Goal: Task Accomplishment & Management: Manage account settings

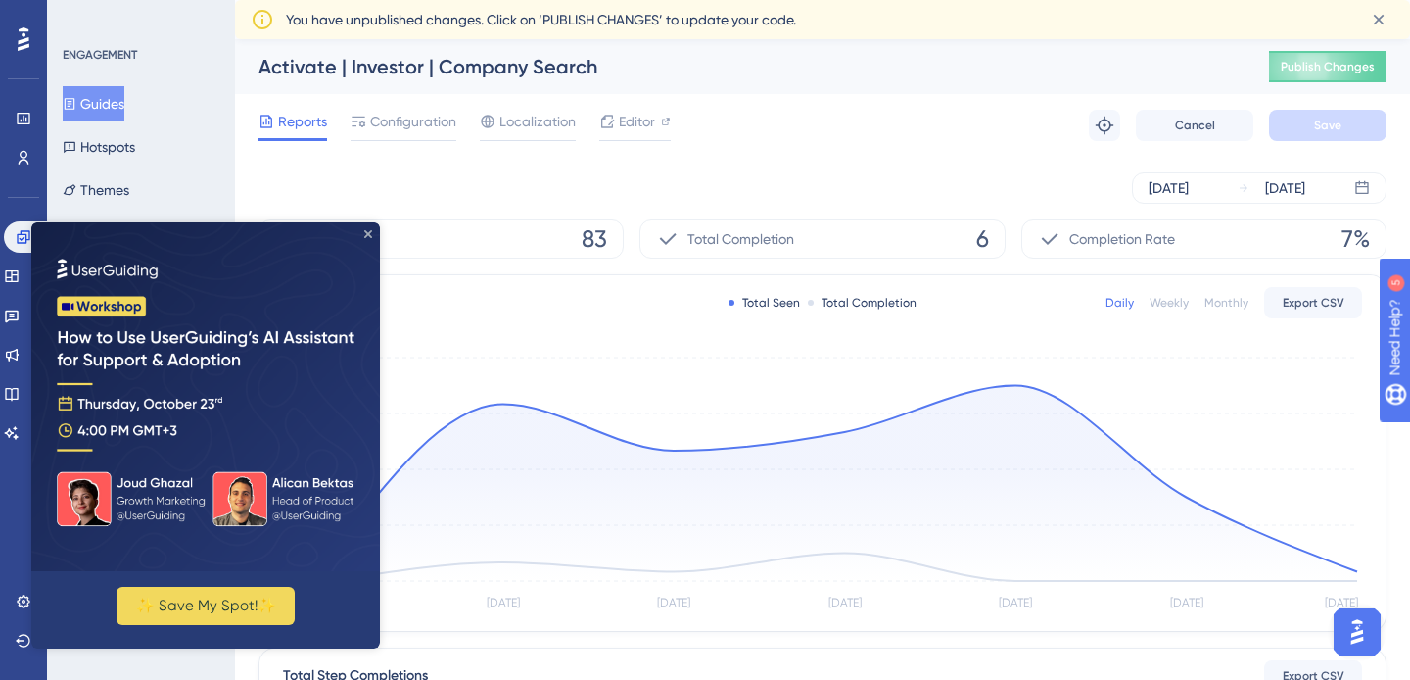
click at [366, 230] on icon "Close Preview" at bounding box center [368, 234] width 8 height 8
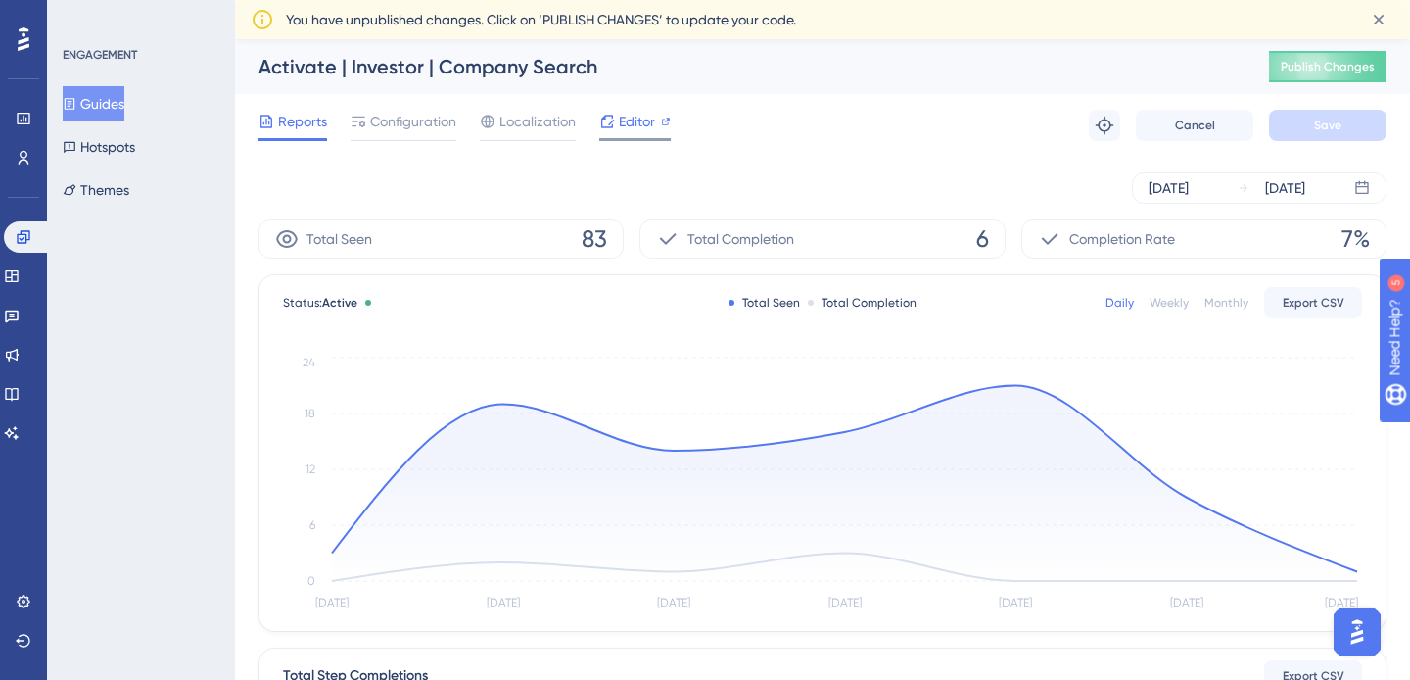
click at [621, 124] on span "Editor" at bounding box center [637, 122] width 36 height 24
click at [18, 388] on icon at bounding box center [11, 394] width 13 height 13
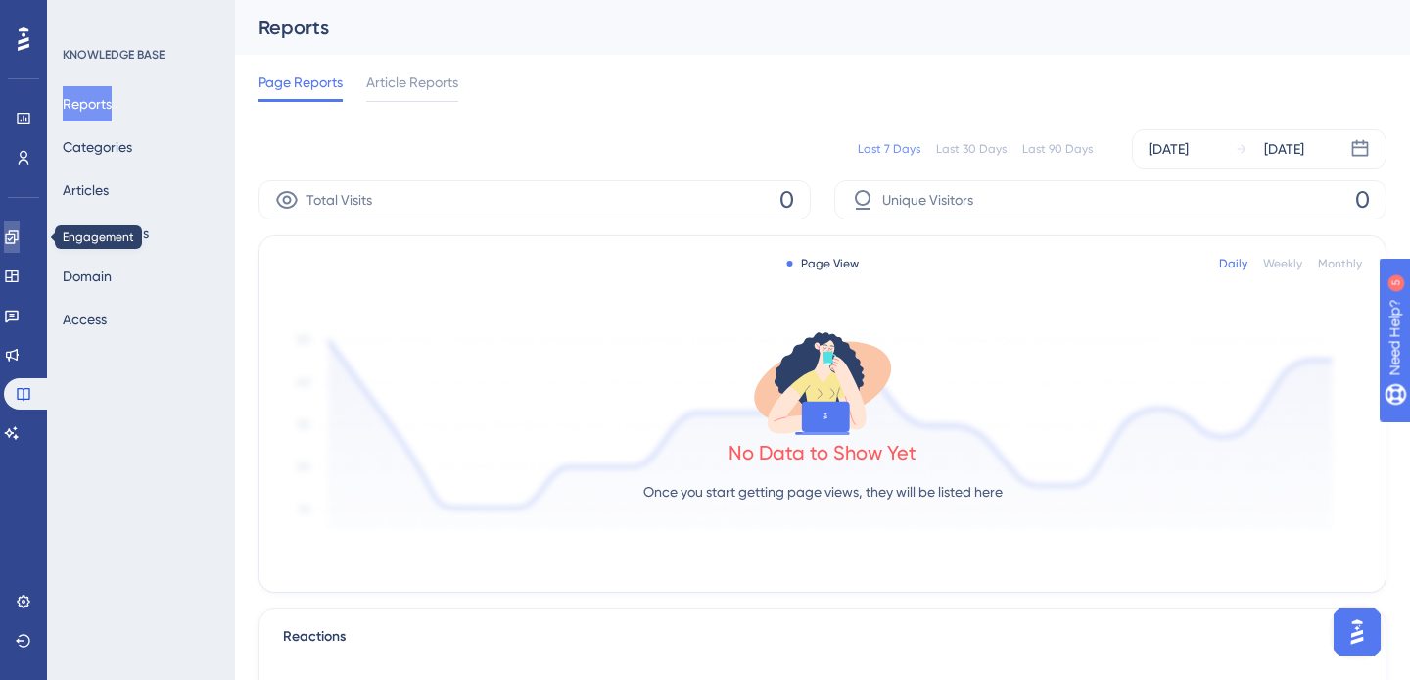
click at [20, 237] on icon at bounding box center [12, 237] width 16 height 16
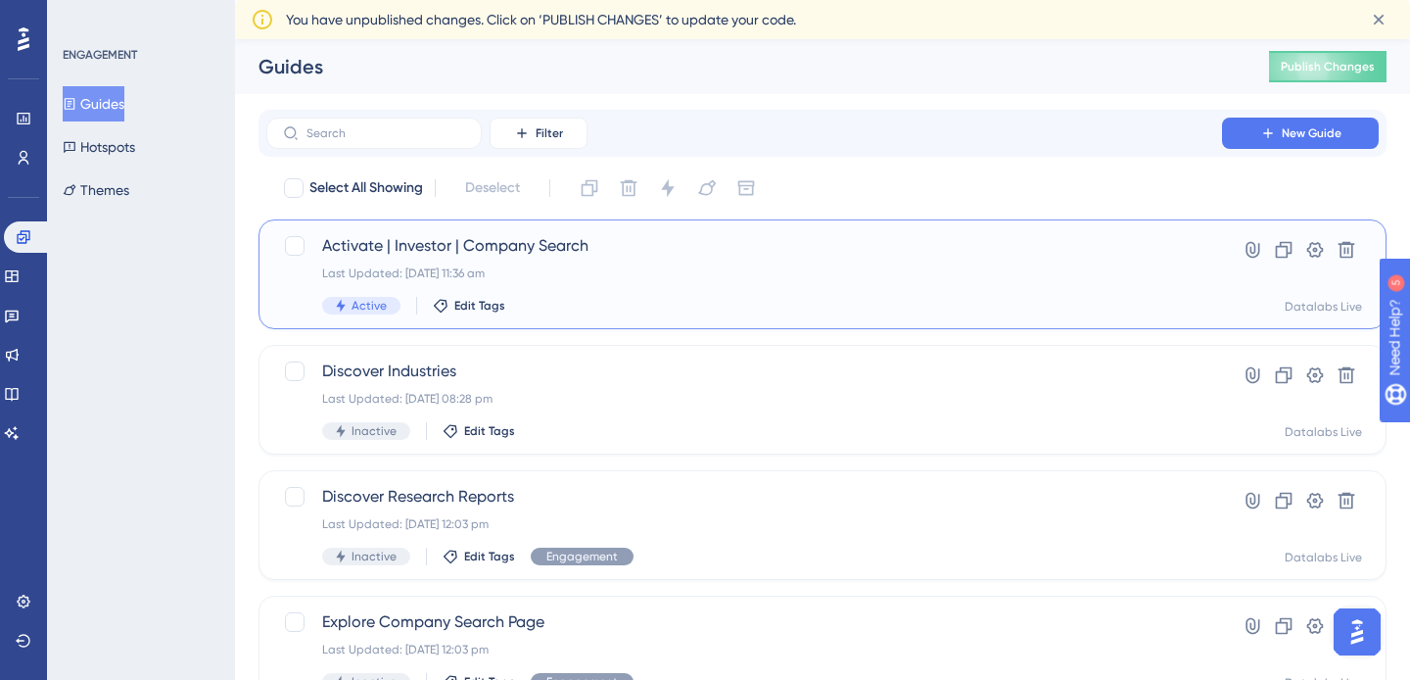
click at [593, 255] on span "Activate | Investor | Company Search" at bounding box center [744, 246] width 844 height 24
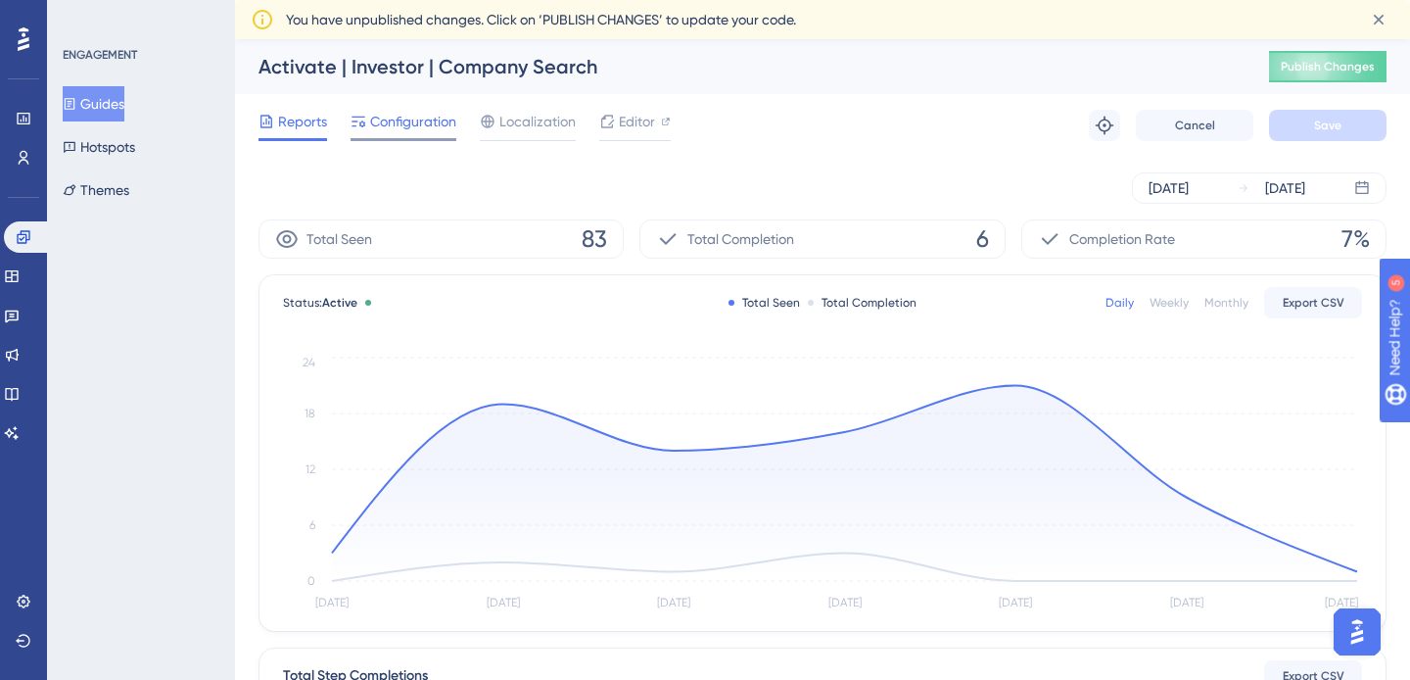
click at [411, 110] on span "Configuration" at bounding box center [413, 122] width 86 height 24
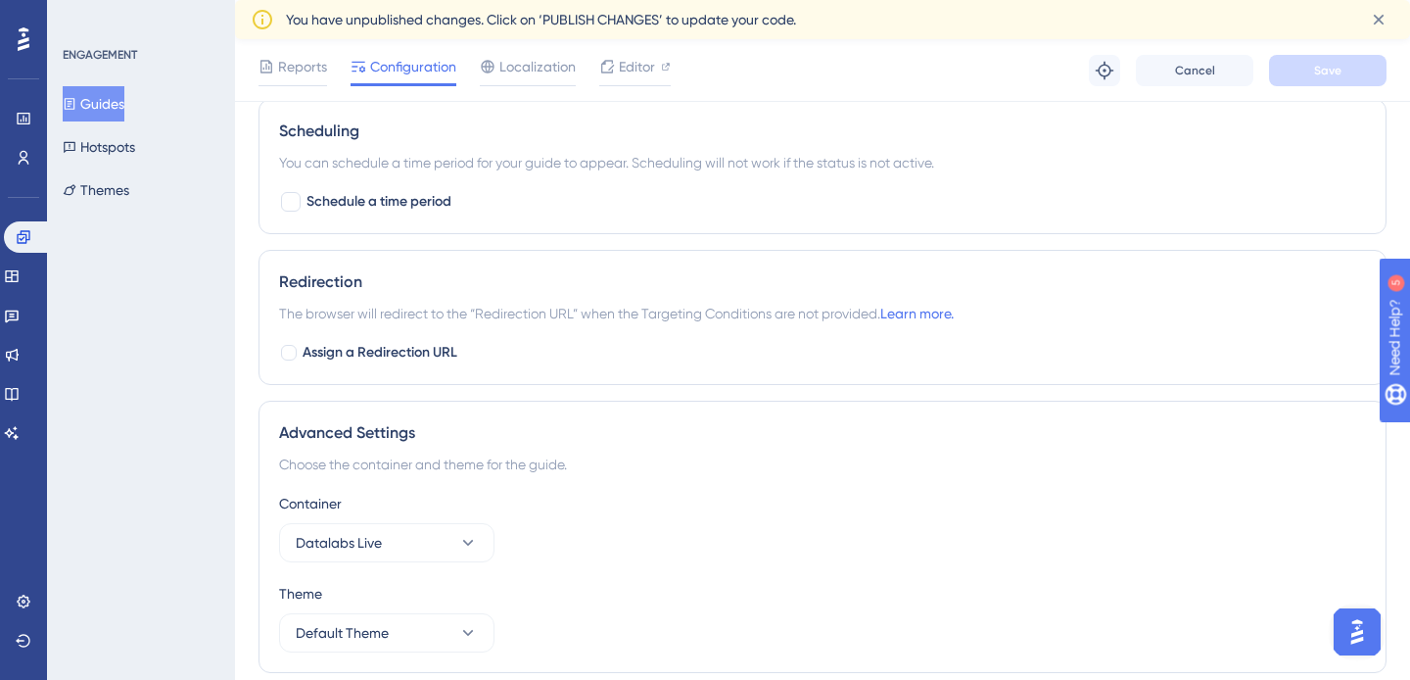
scroll to position [1545, 0]
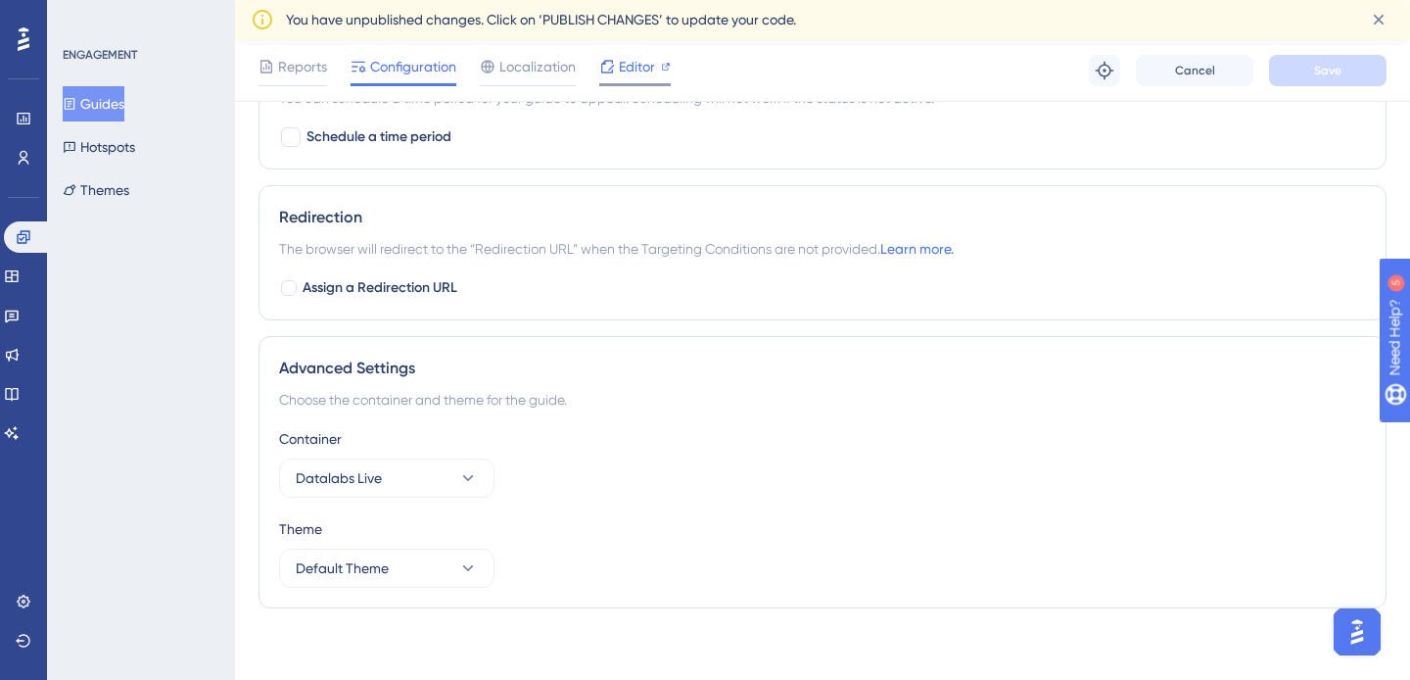
click at [654, 80] on div "Editor" at bounding box center [635, 70] width 72 height 31
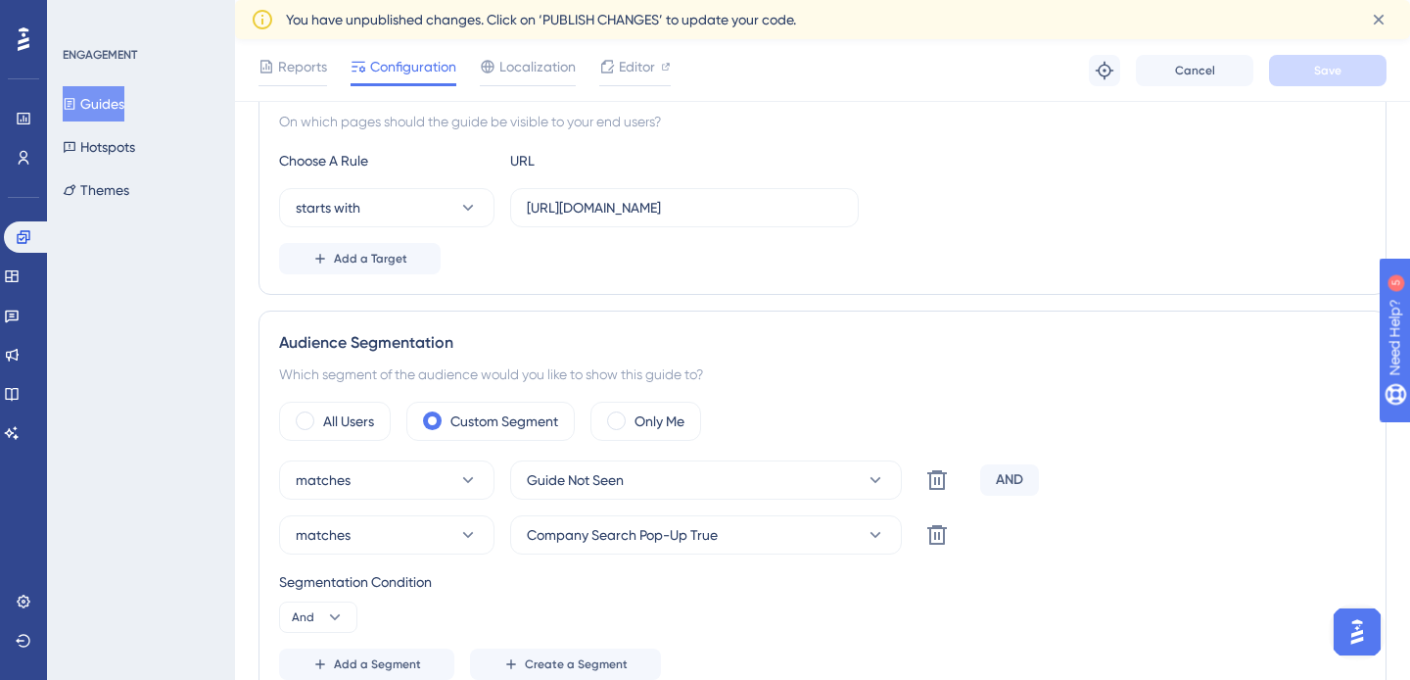
scroll to position [510, 0]
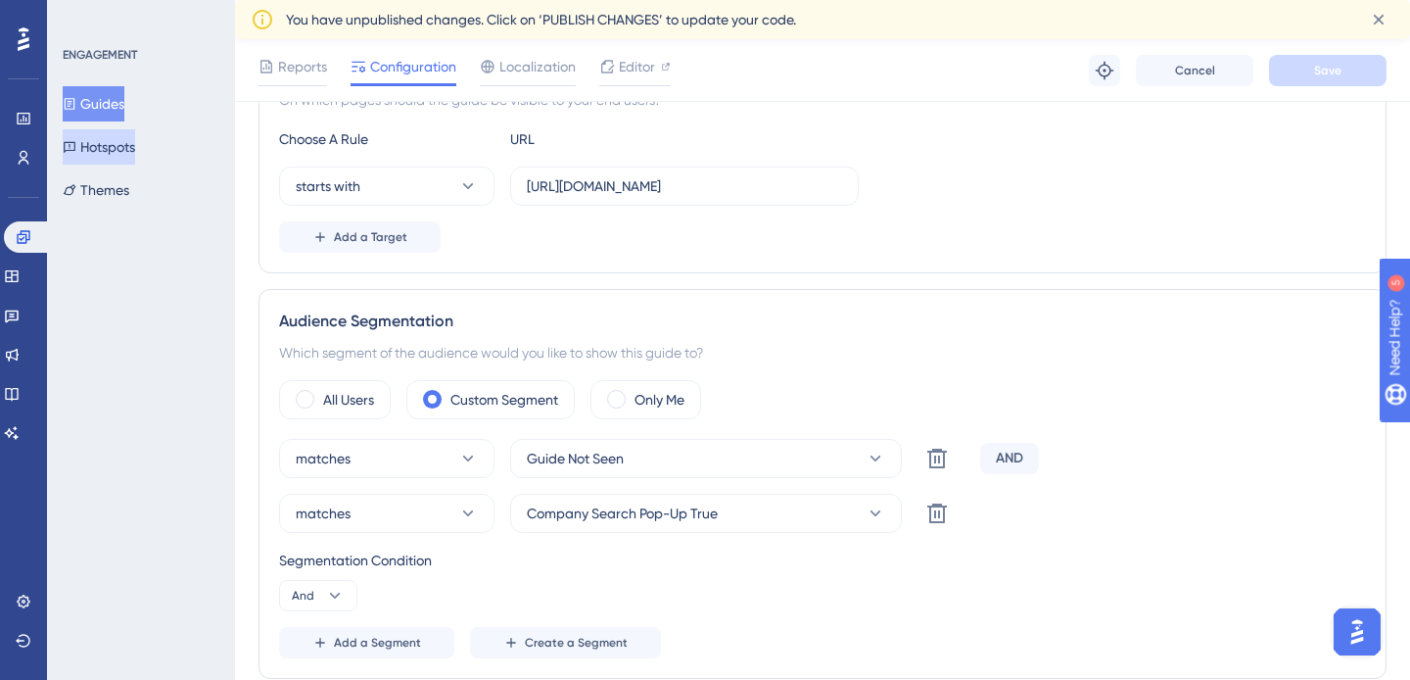
click at [126, 153] on button "Hotspots" at bounding box center [99, 146] width 72 height 35
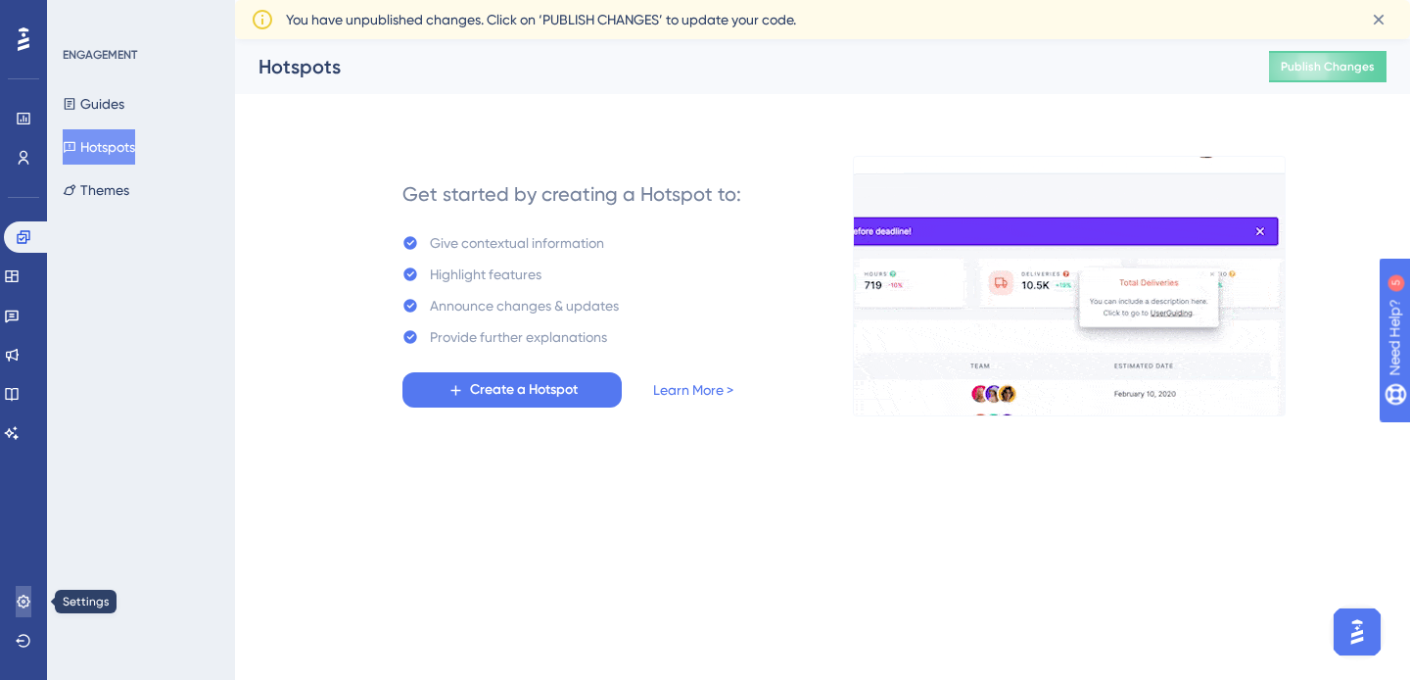
click at [22, 599] on icon at bounding box center [24, 602] width 16 height 16
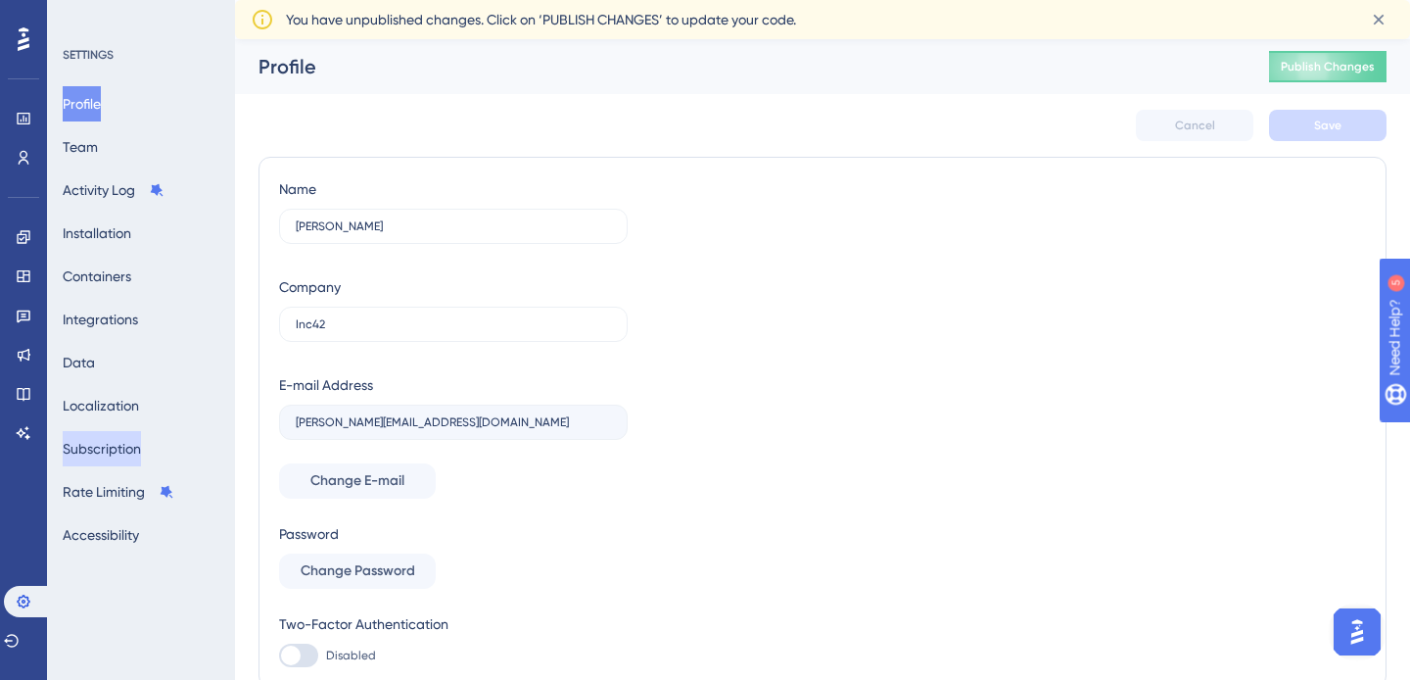
click at [125, 450] on button "Subscription" at bounding box center [102, 448] width 78 height 35
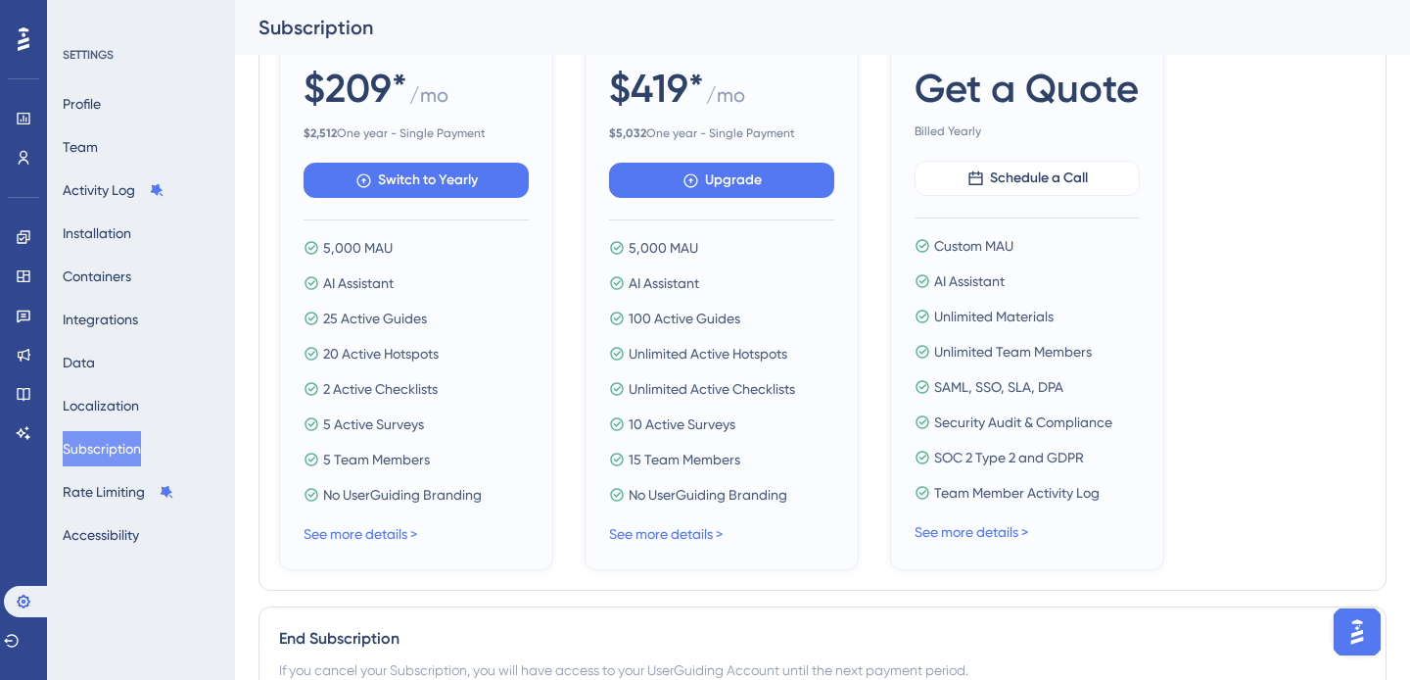
scroll to position [817, 0]
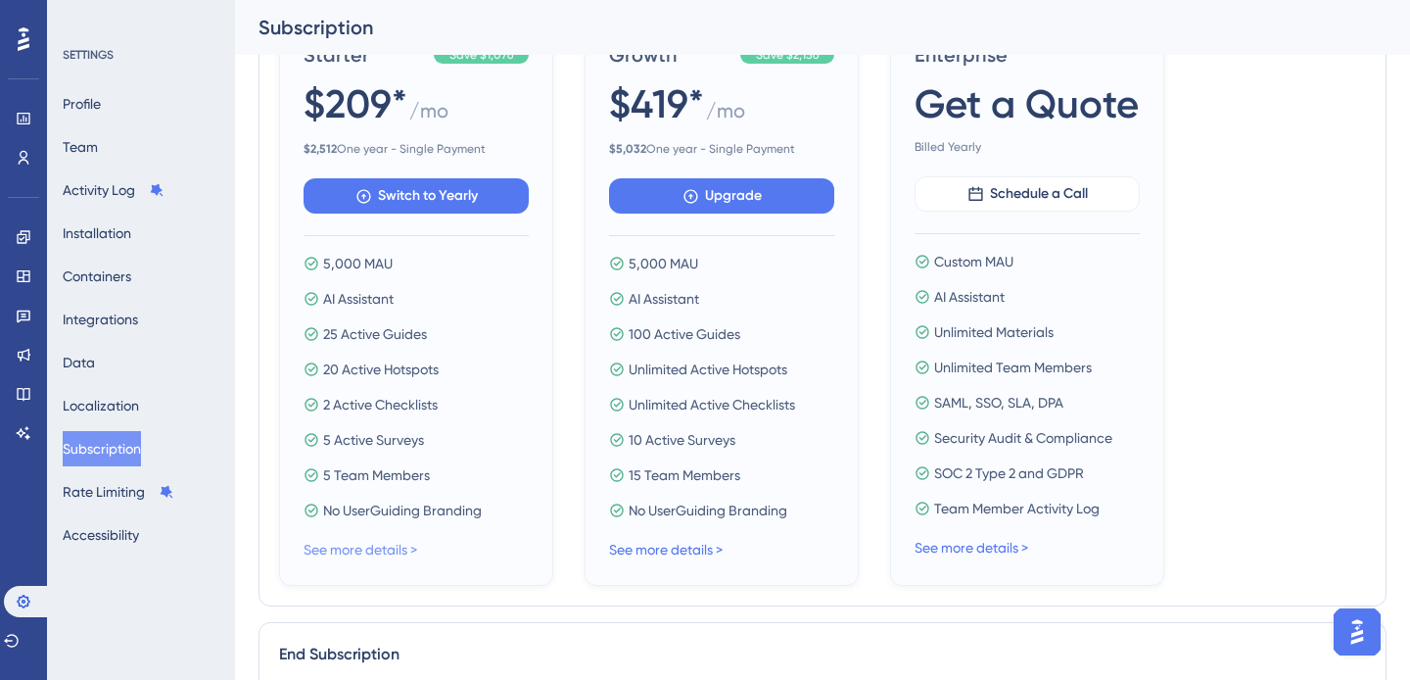
click at [385, 549] on link "See more details >" at bounding box center [361, 550] width 114 height 16
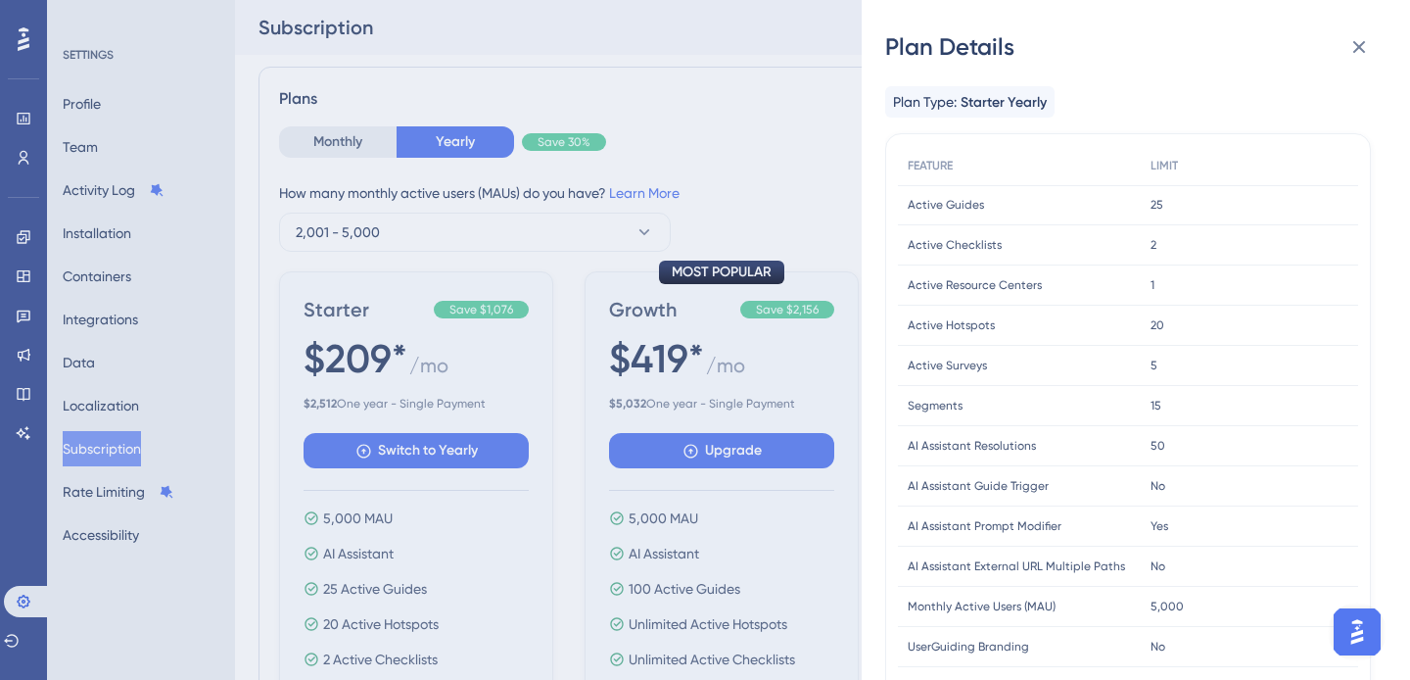
scroll to position [492, 0]
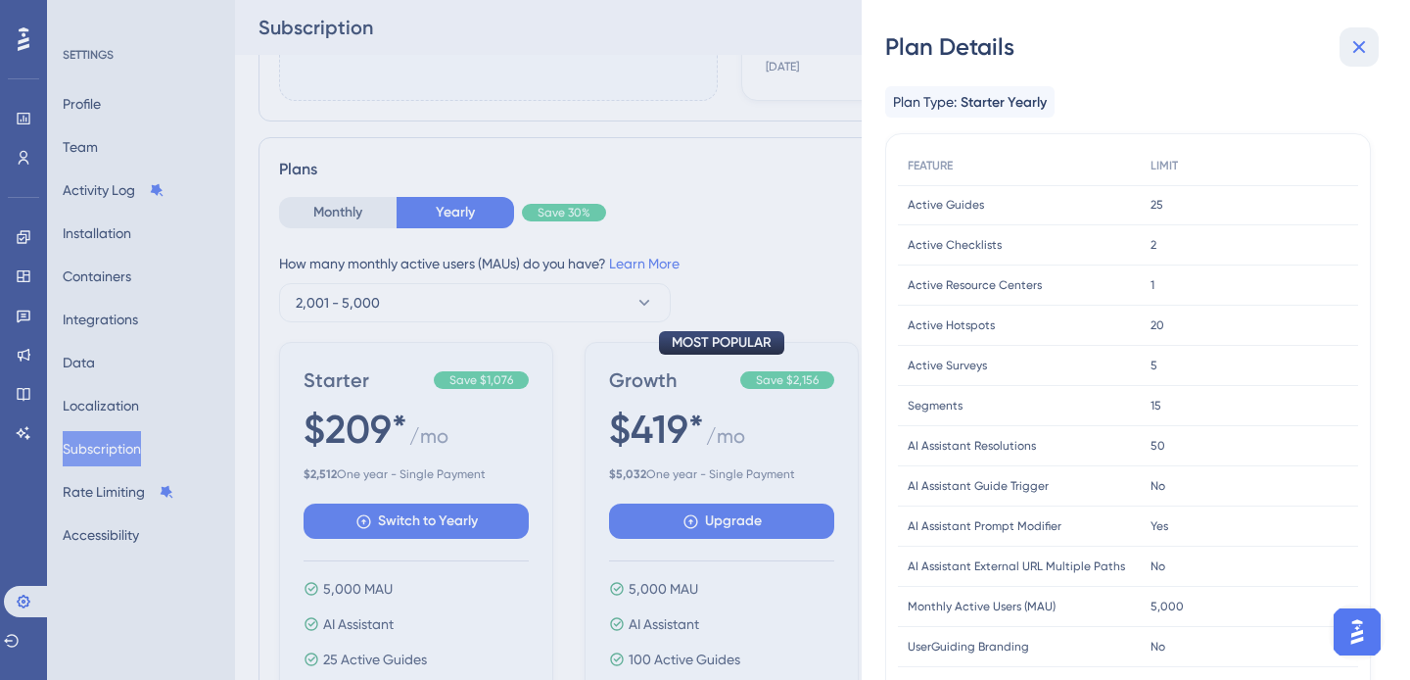
click at [1362, 39] on icon at bounding box center [1360, 47] width 24 height 24
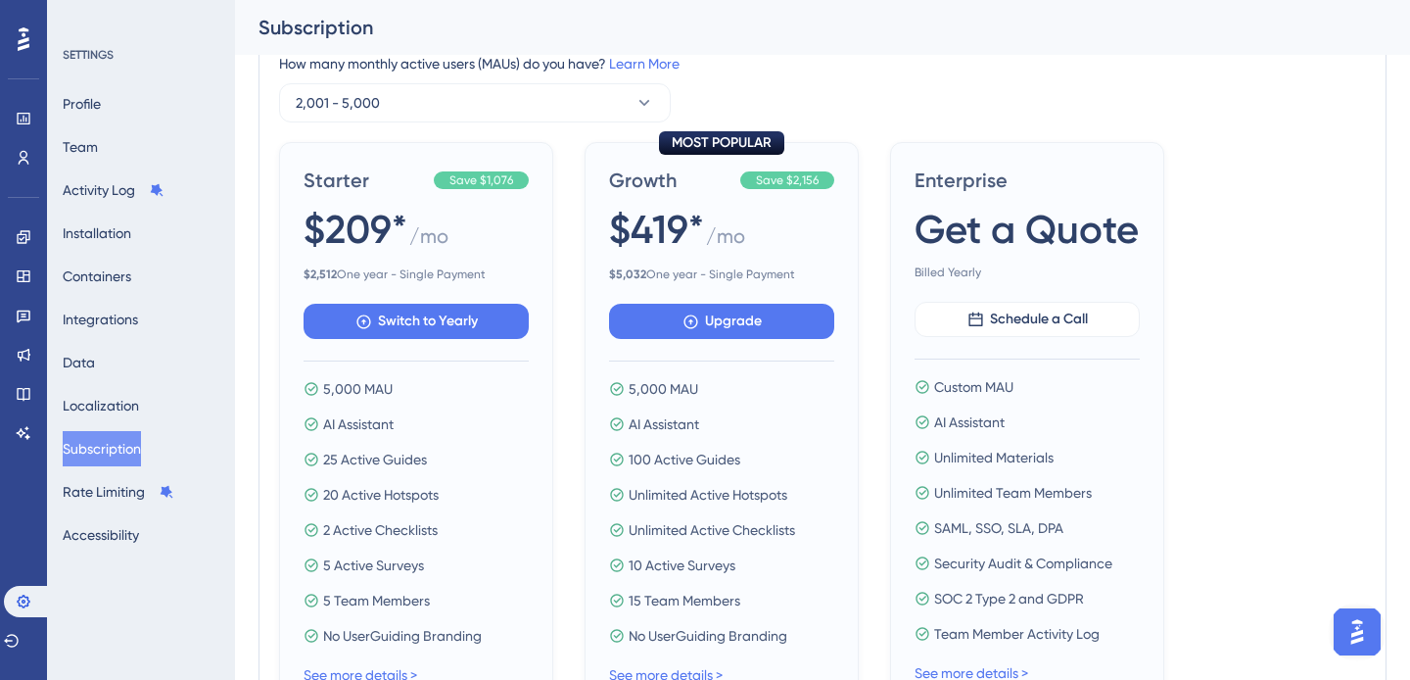
scroll to position [555, 0]
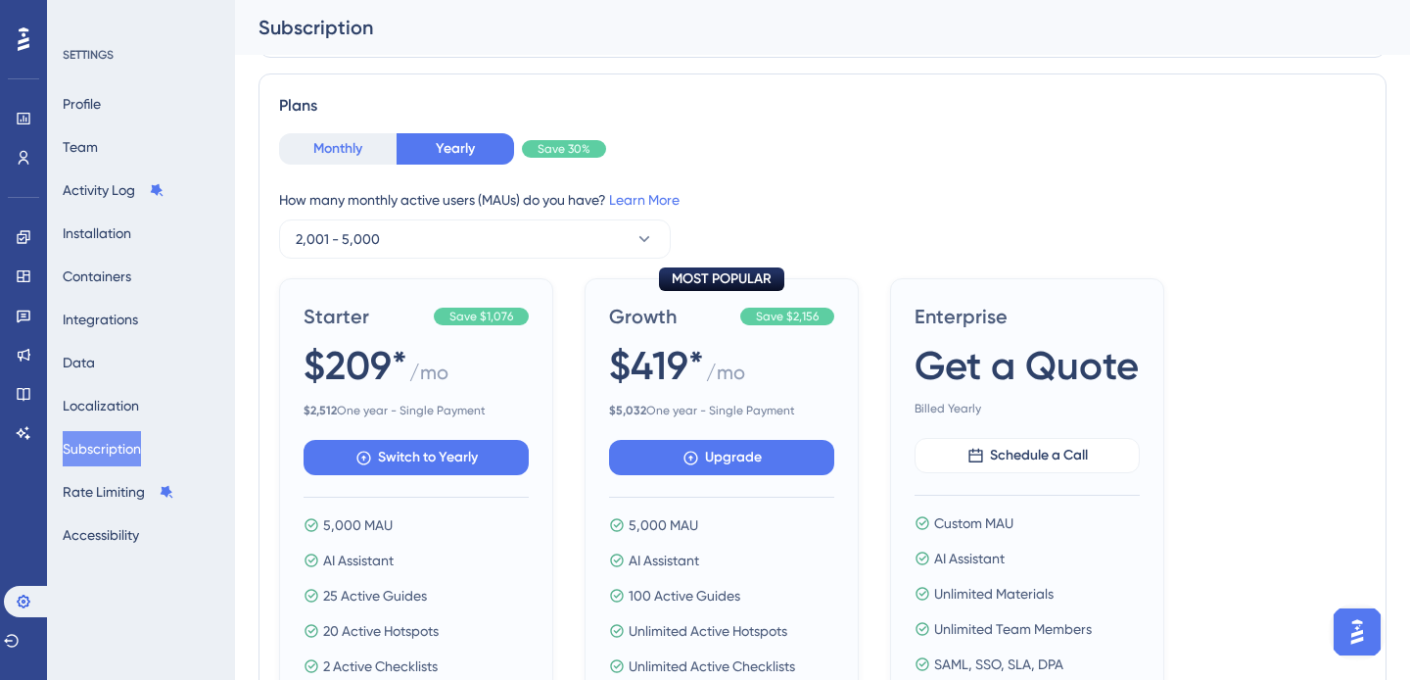
click at [343, 159] on button "Monthly" at bounding box center [338, 148] width 118 height 31
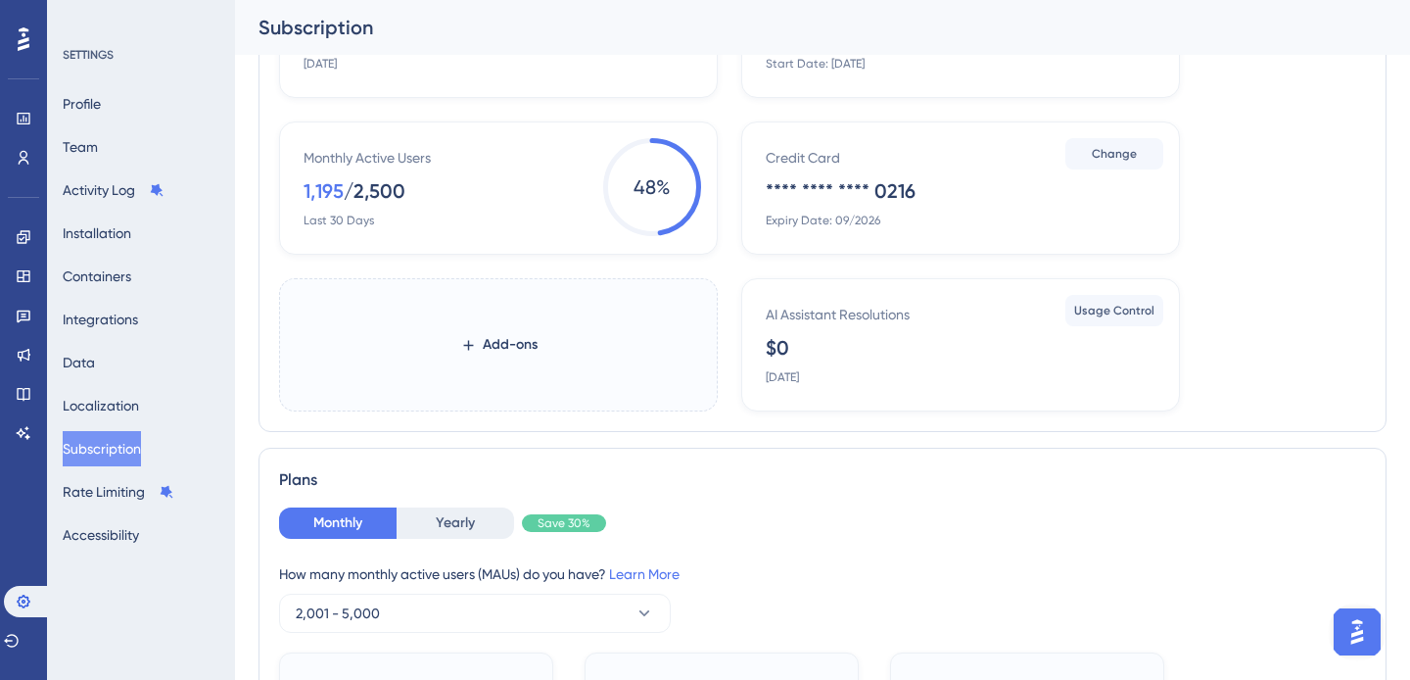
scroll to position [0, 0]
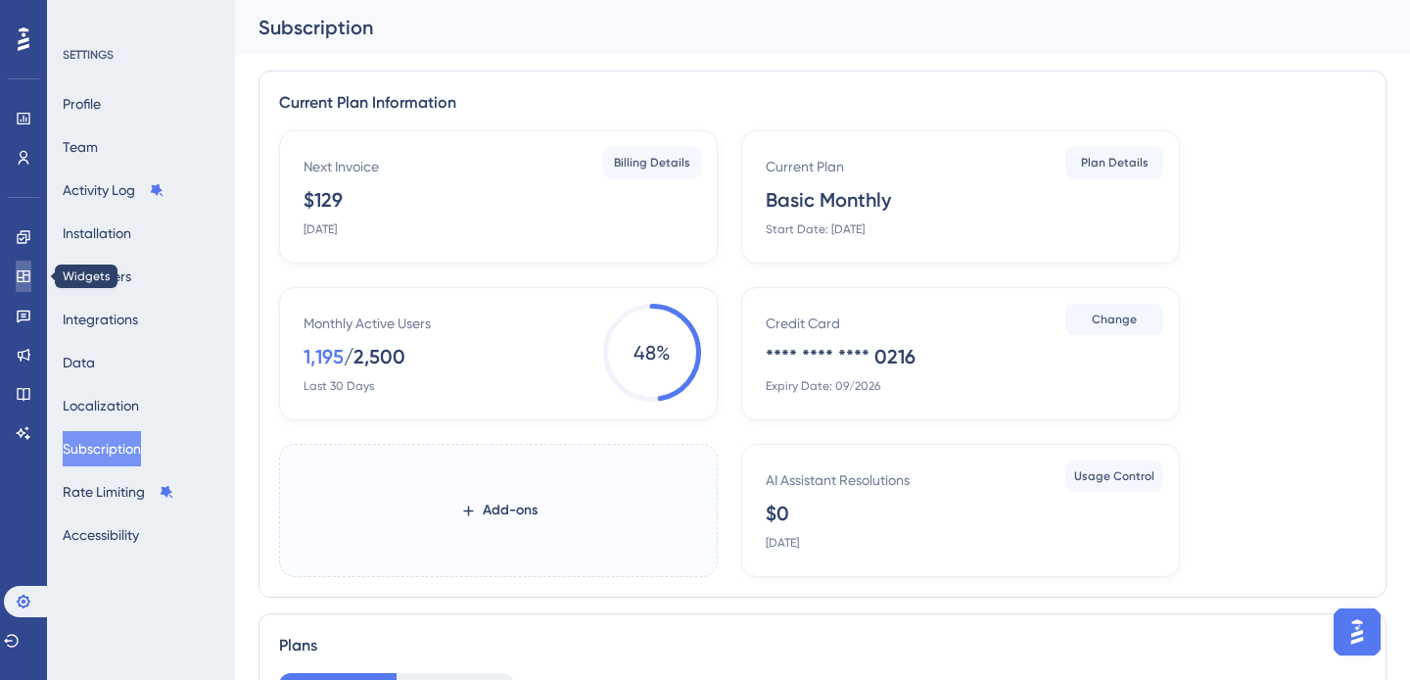
click at [25, 282] on icon at bounding box center [24, 276] width 16 height 16
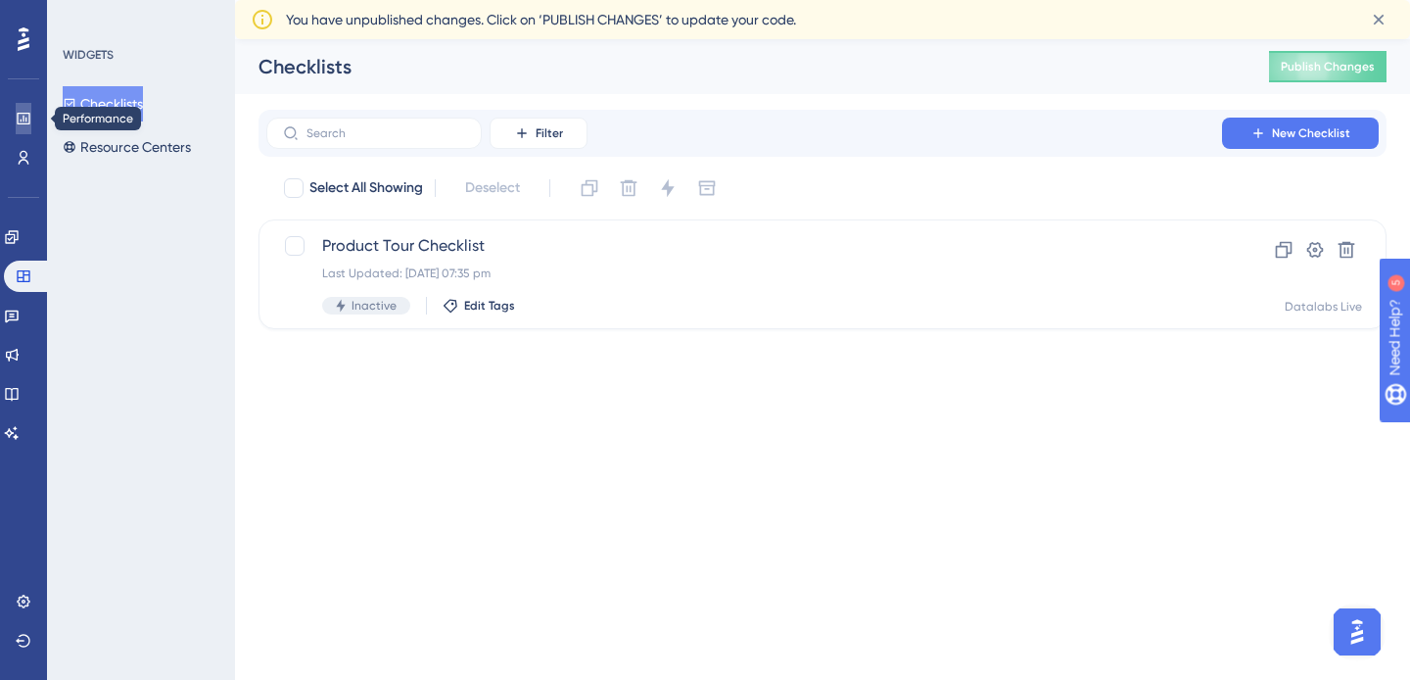
click at [17, 124] on icon at bounding box center [24, 119] width 16 height 16
